Goal: Task Accomplishment & Management: Manage account settings

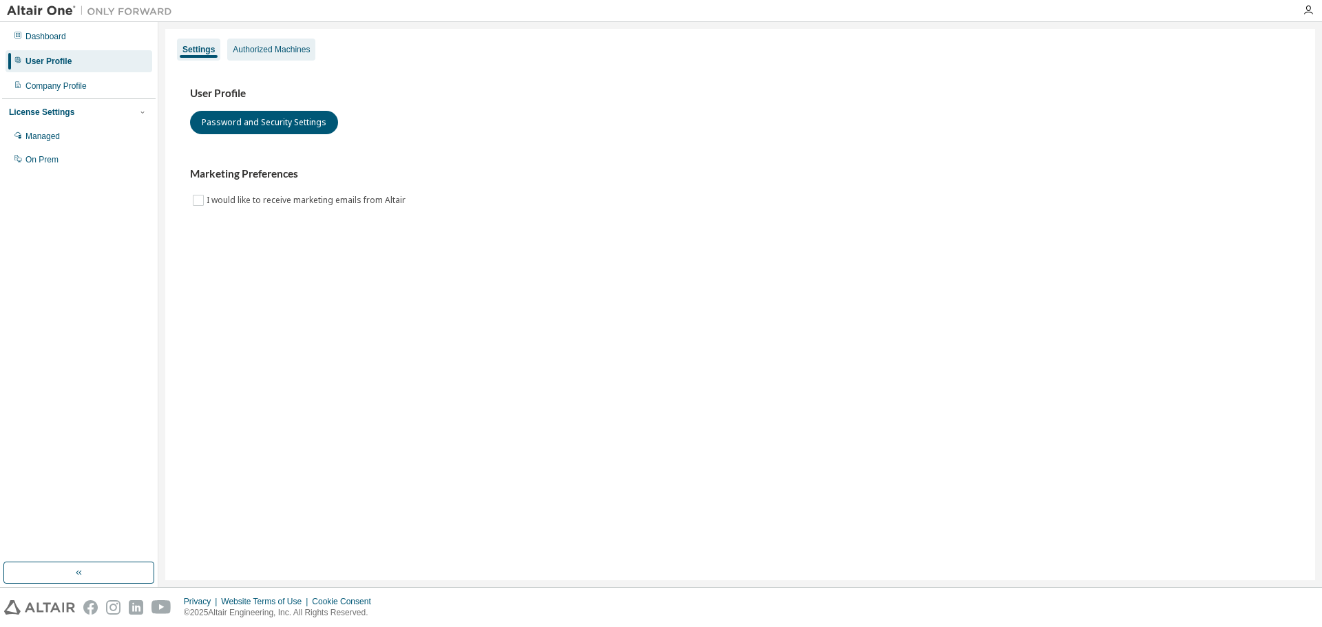
click at [258, 47] on div "Authorized Machines" at bounding box center [271, 49] width 77 height 11
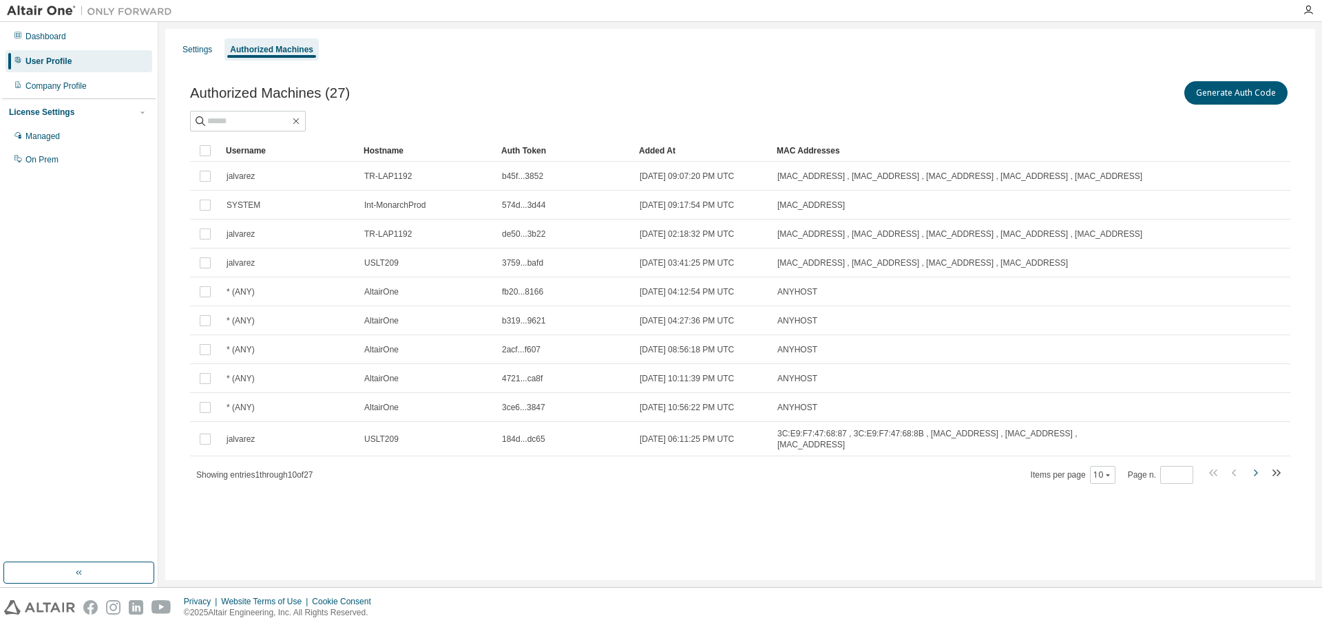
click at [1250, 469] on icon "button" at bounding box center [1255, 473] width 17 height 17
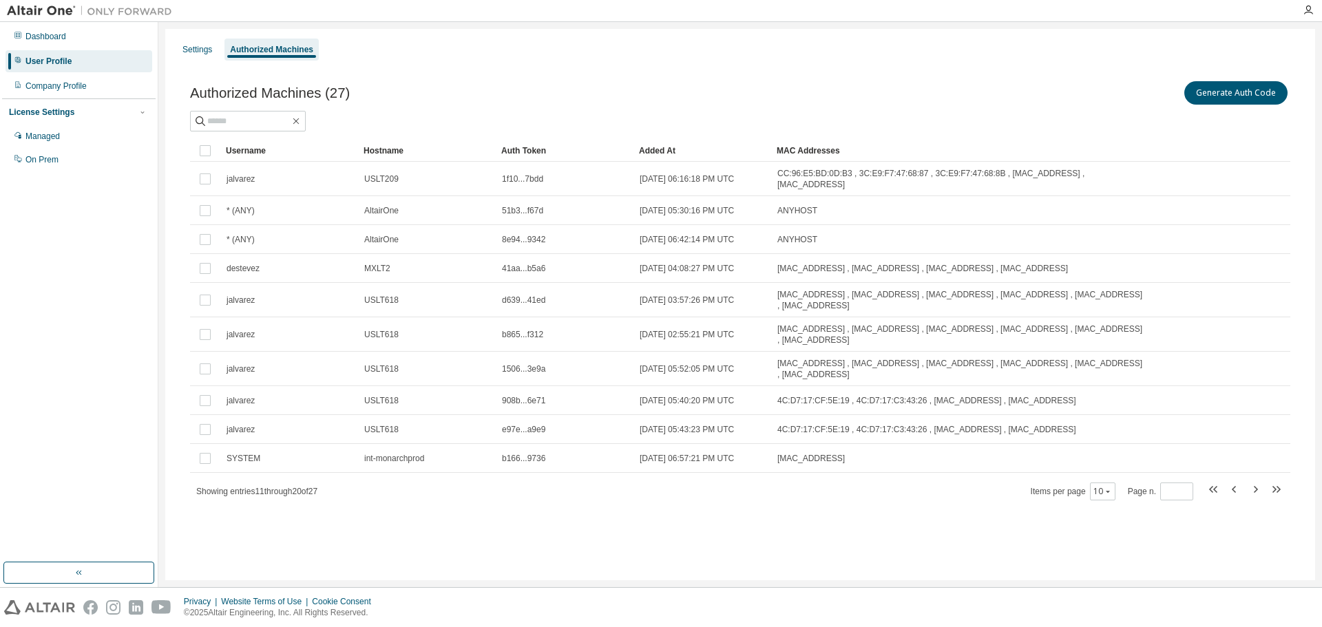
click at [1255, 468] on div "Username Hostname Auth Token Added At MAC Addresses jalvarez USLT209 1f10...7bd…" at bounding box center [740, 320] width 1100 height 361
click at [1253, 482] on icon "button" at bounding box center [1255, 489] width 17 height 17
type input "*"
